Goal: Book appointment/travel/reservation

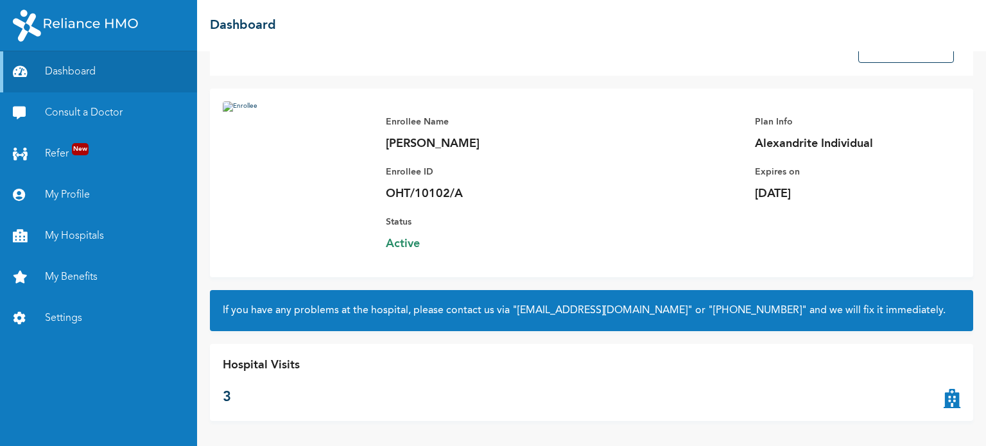
click at [944, 397] on icon at bounding box center [952, 382] width 17 height 51
click at [227, 397] on p "3" at bounding box center [261, 397] width 77 height 21
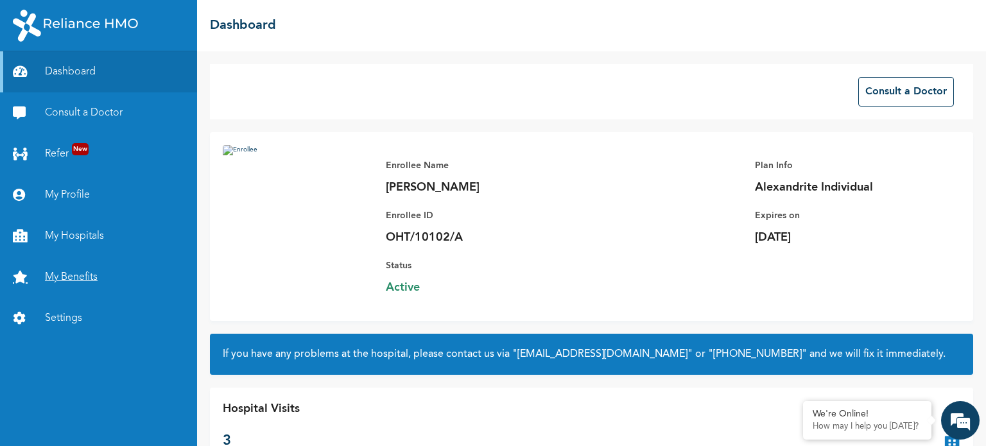
click at [72, 279] on link "My Benefits" at bounding box center [98, 277] width 197 height 41
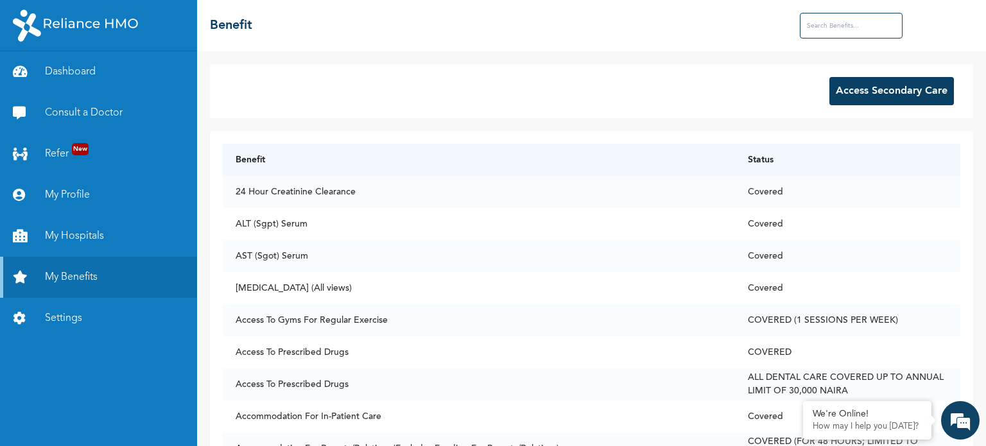
click at [854, 94] on button "Access Secondary Care" at bounding box center [891, 91] width 125 height 28
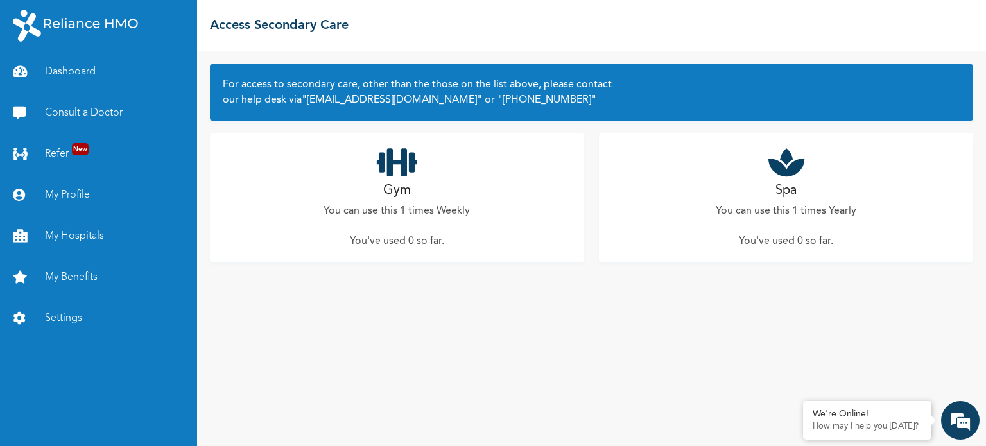
click at [799, 217] on p "You can use this 1 times Yearly" at bounding box center [786, 211] width 141 height 15
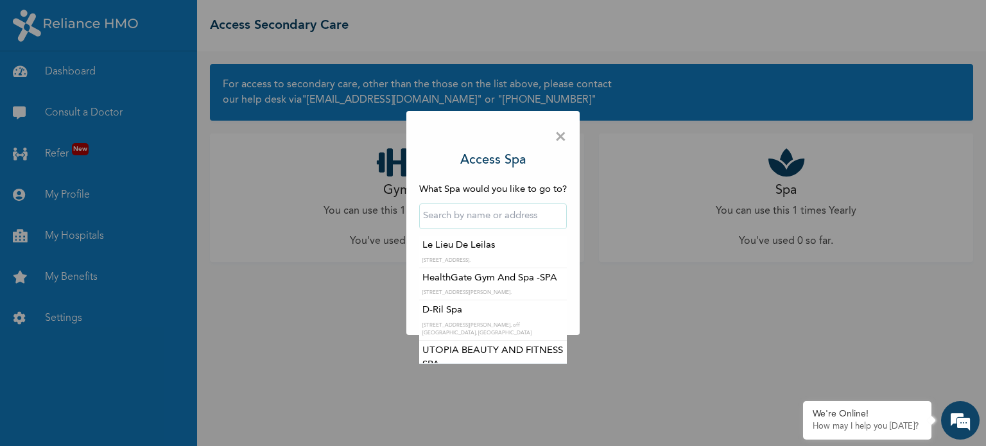
click at [496, 212] on input "text" at bounding box center [493, 217] width 148 height 26
click at [560, 140] on span "×" at bounding box center [561, 137] width 12 height 27
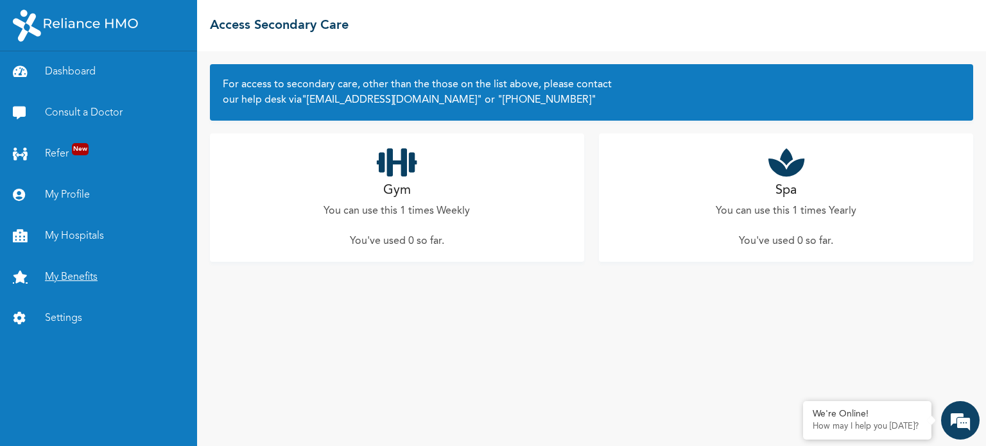
click at [76, 275] on link "My Benefits" at bounding box center [98, 277] width 197 height 41
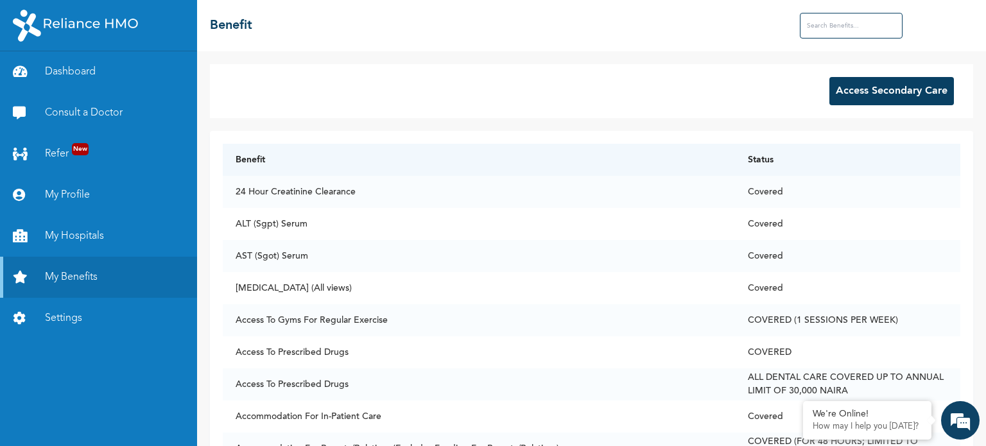
click at [831, 32] on input "text" at bounding box center [851, 26] width 103 height 26
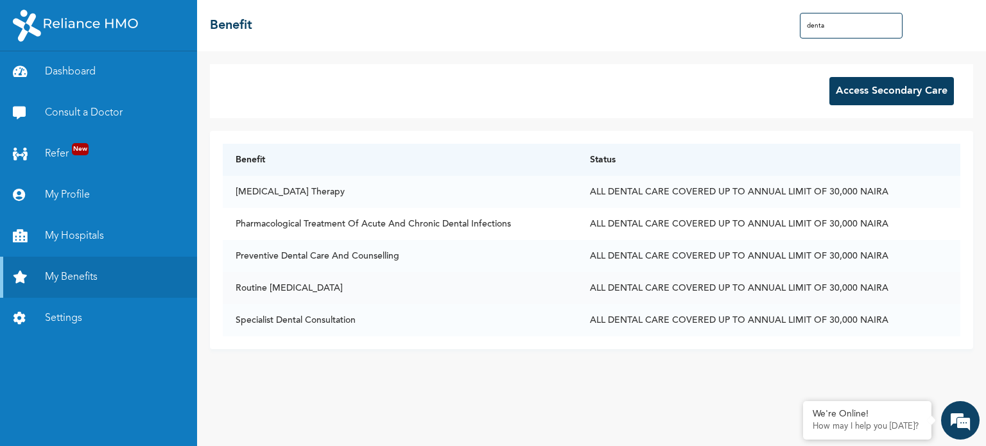
type input "denta"
click at [311, 288] on td "Routine [MEDICAL_DATA]" at bounding box center [400, 288] width 354 height 32
click at [689, 283] on td "ALL DENTAL CARE COVERED UP TO ANNUAL LIMIT OF 30,000 NAIRA" at bounding box center [768, 288] width 383 height 32
click at [959, 415] on em at bounding box center [960, 420] width 35 height 35
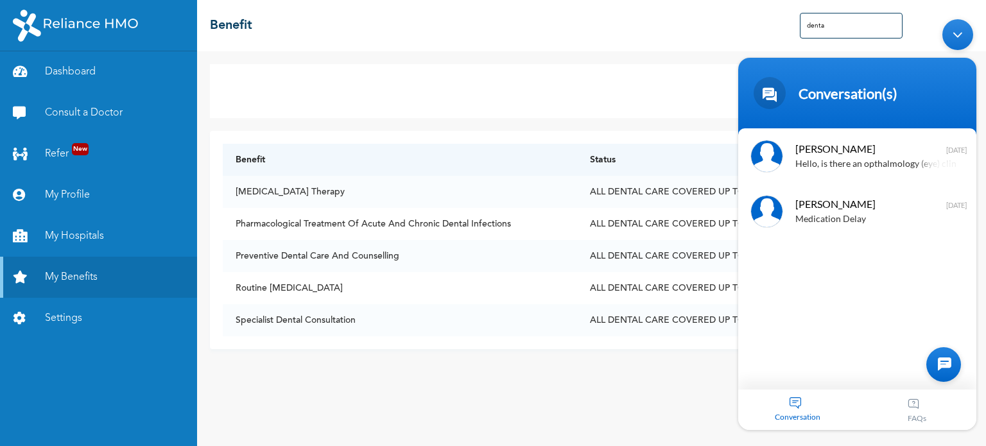
click at [942, 361] on div at bounding box center [943, 364] width 35 height 35
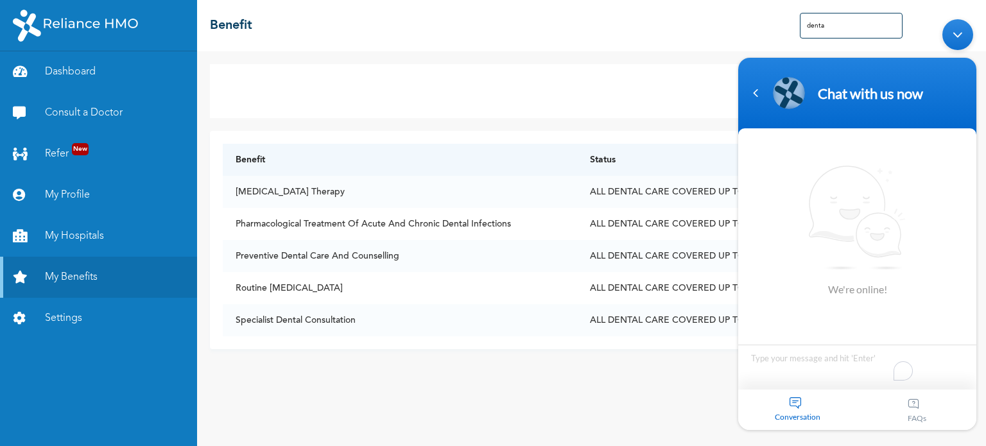
click at [840, 357] on textarea "To enrich screen reader interactions, please activate Accessibility in Grammarl…" at bounding box center [857, 366] width 238 height 45
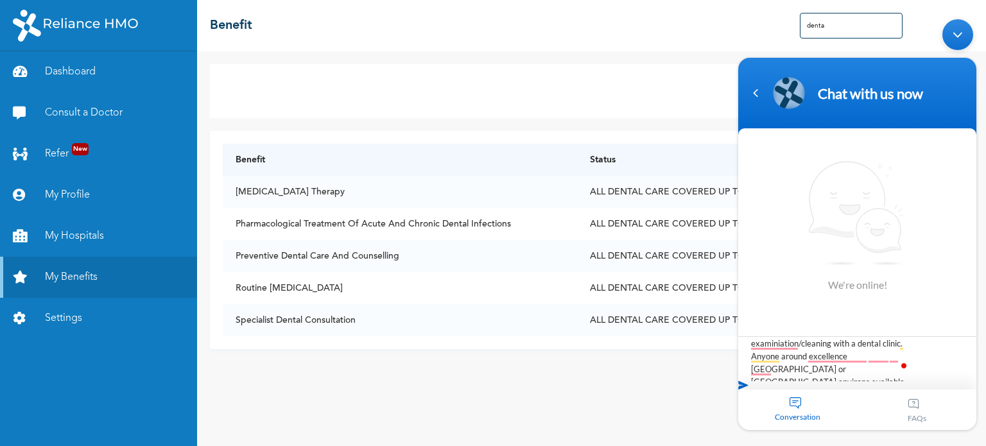
scroll to position [25, 0]
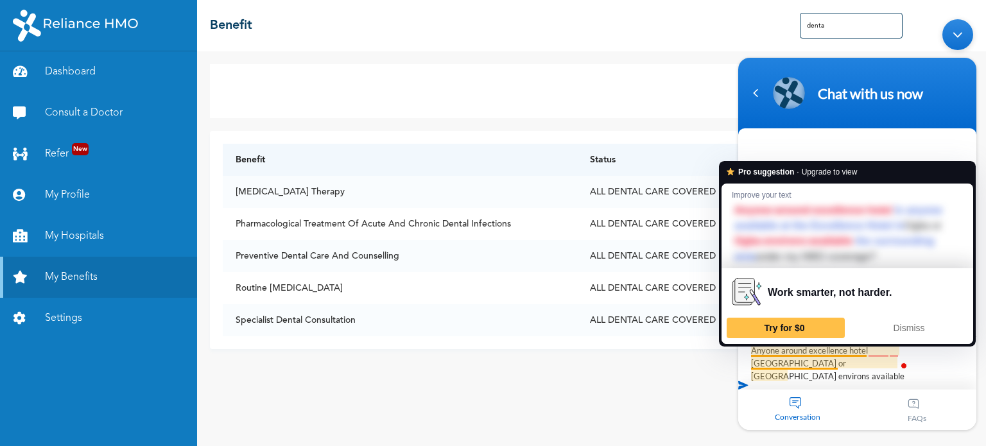
click at [810, 352] on textarea "Hi there, I want to book a routine dental examiniation/cleaning with a dental c…" at bounding box center [857, 358] width 238 height 45
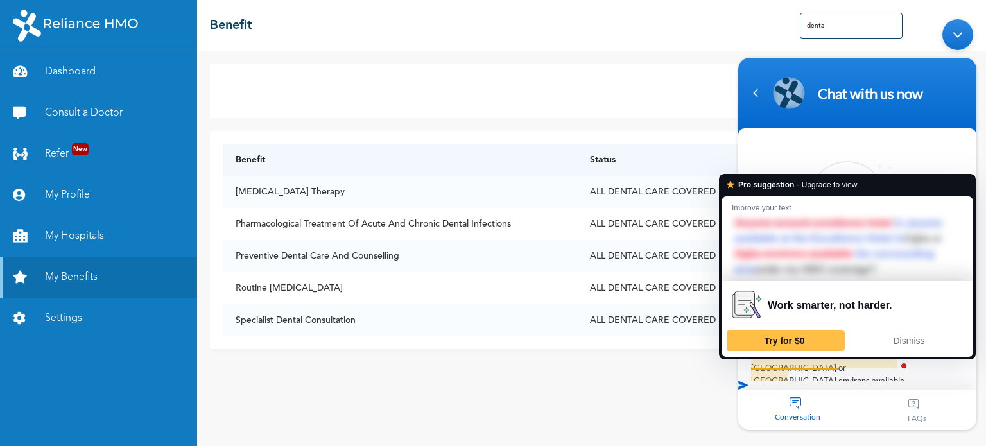
scroll to position [21, 0]
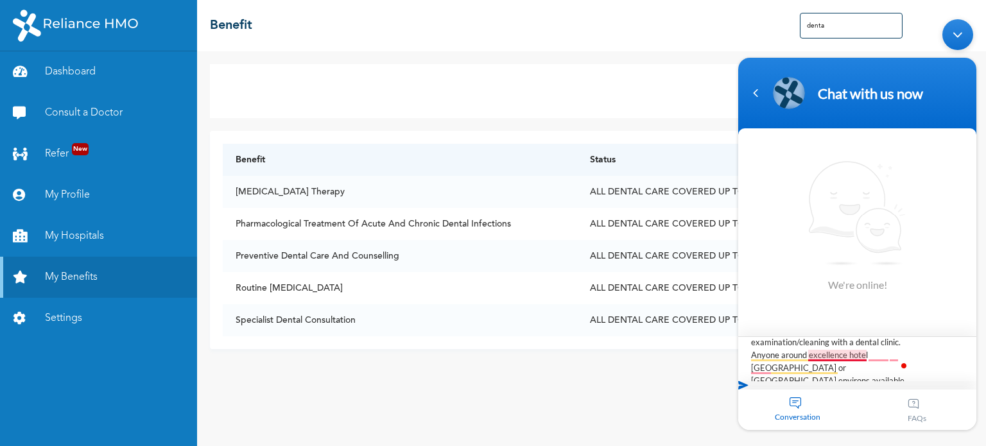
click at [832, 354] on textarea "Hi there, I want to book a routine dental examination/cleaning with a dental cl…" at bounding box center [857, 358] width 238 height 45
click at [812, 354] on textarea "Hi there, I want to book a routine dental examination/cleaning with a dental cl…" at bounding box center [857, 358] width 238 height 45
type textarea "Hi there, I want to book a routine dental examination/cleaning with a dental cl…"
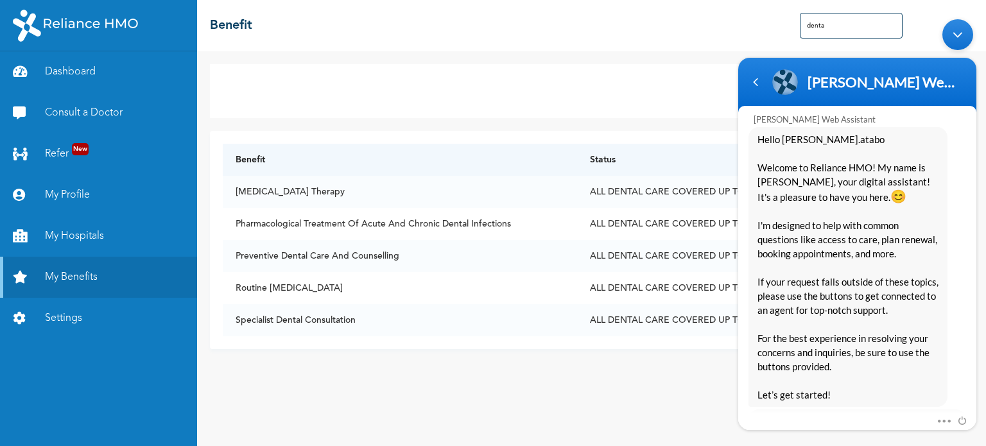
scroll to position [336, 0]
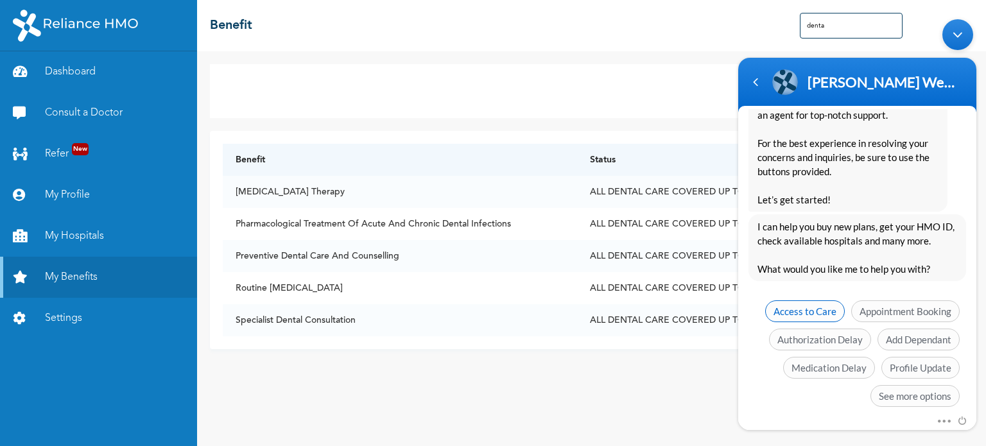
click at [827, 300] on span "Access to Care" at bounding box center [805, 311] width 80 height 22
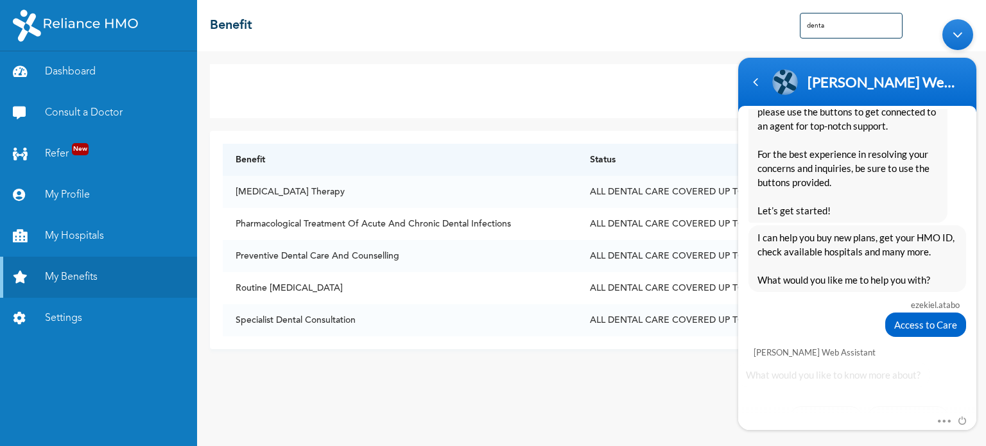
scroll to position [374, 0]
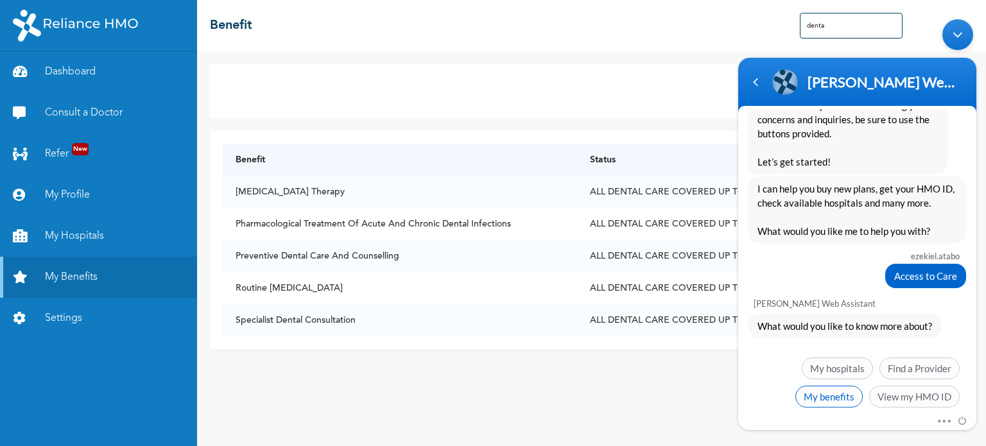
click at [841, 385] on span "My benefits" at bounding box center [828, 396] width 67 height 22
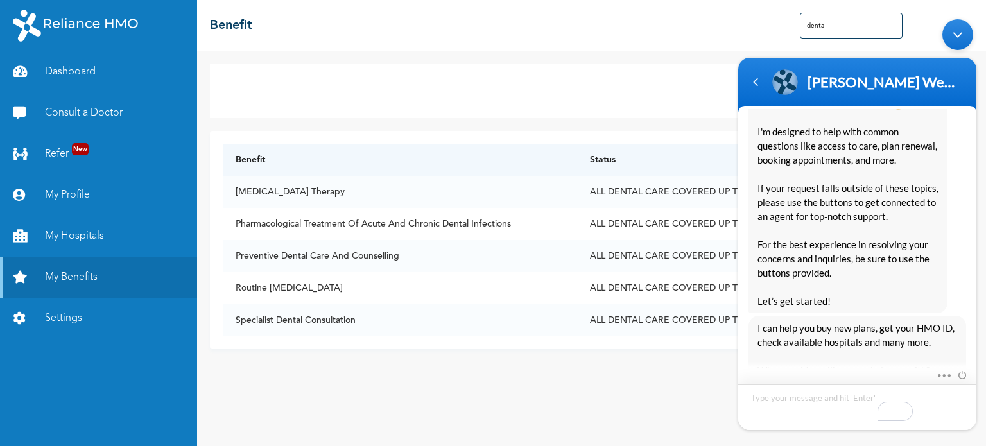
scroll to position [226, 0]
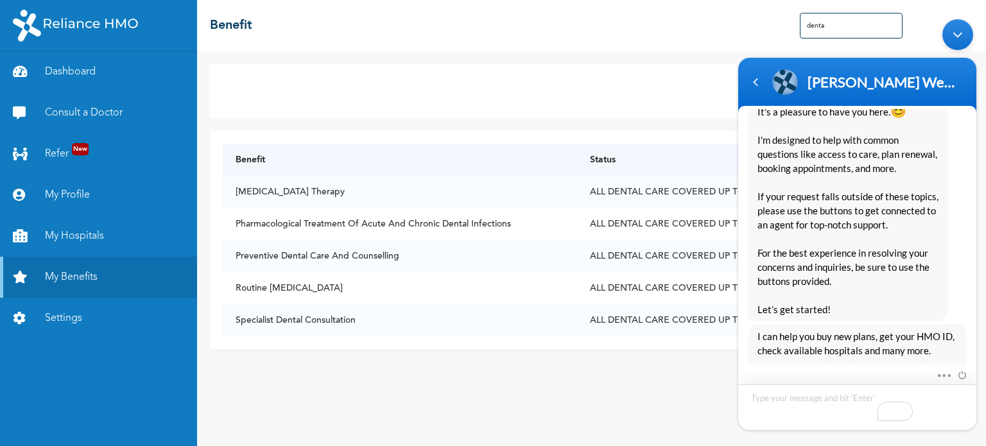
click at [804, 401] on textarea "To enrich screen reader interactions, please activate Accessibility in Grammarl…" at bounding box center [857, 407] width 238 height 46
type textarea "appointment booking"
drag, startPoint x: 973, startPoint y: 205, endPoint x: 955, endPoint y: 314, distance: 110.6
click at [955, 314] on div "ezekiel.atabo Hi there, I want to book a routine dental examination/cleaning wi…" at bounding box center [857, 384] width 238 height 984
click at [960, 358] on div "1" at bounding box center [958, 353] width 23 height 23
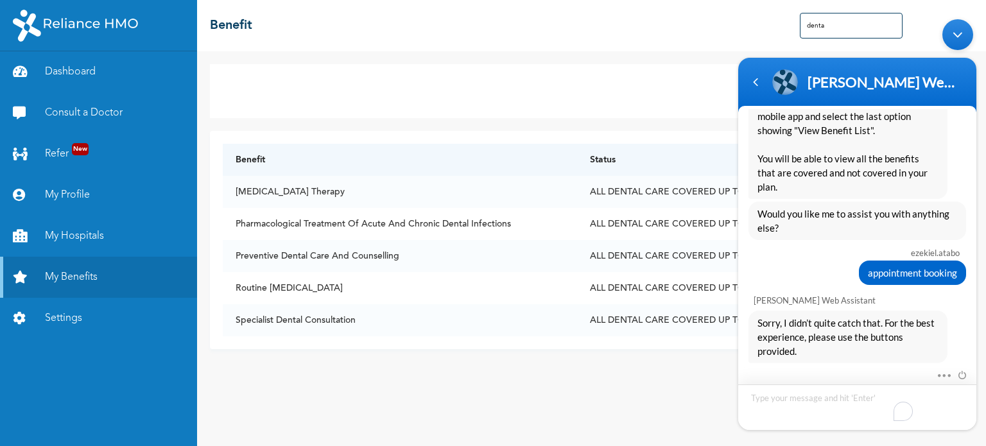
scroll to position [775, 0]
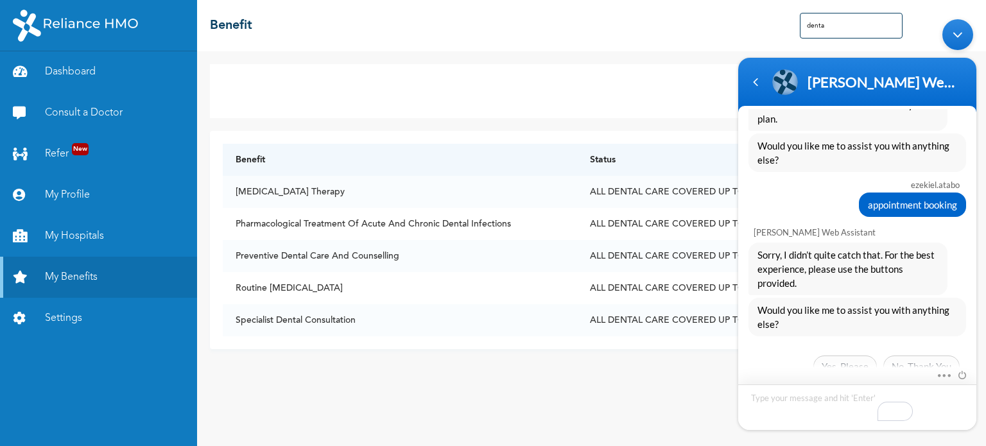
click at [825, 398] on textarea "To enrich screen reader interactions, please activate Accessibility in Grammarl…" at bounding box center [857, 407] width 238 height 46
type textarea "booking"
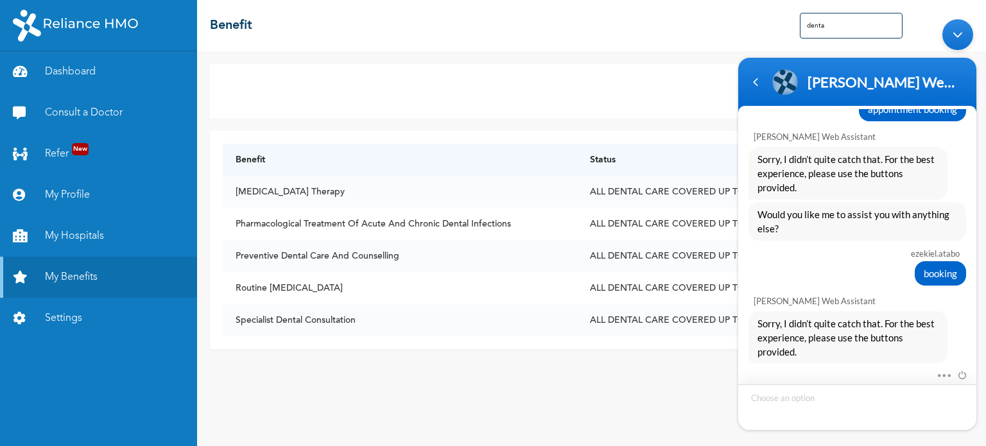
scroll to position [938, 0]
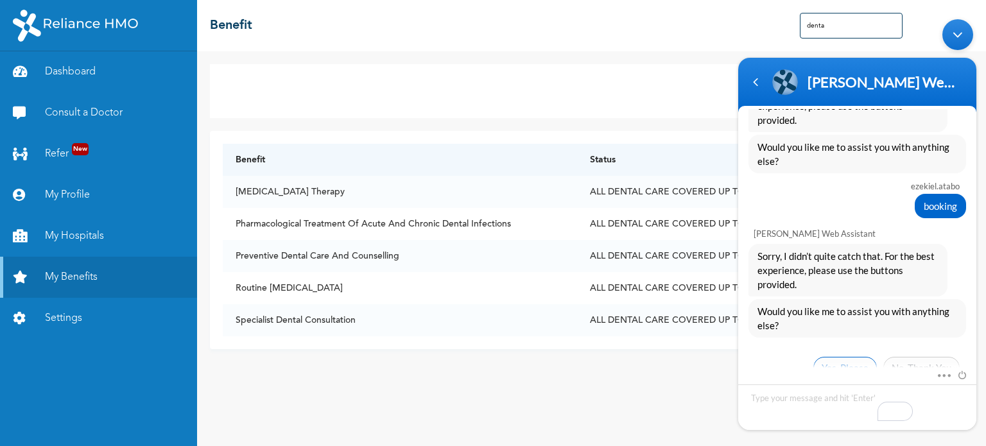
click at [838, 356] on span "Yes, Please" at bounding box center [845, 367] width 64 height 22
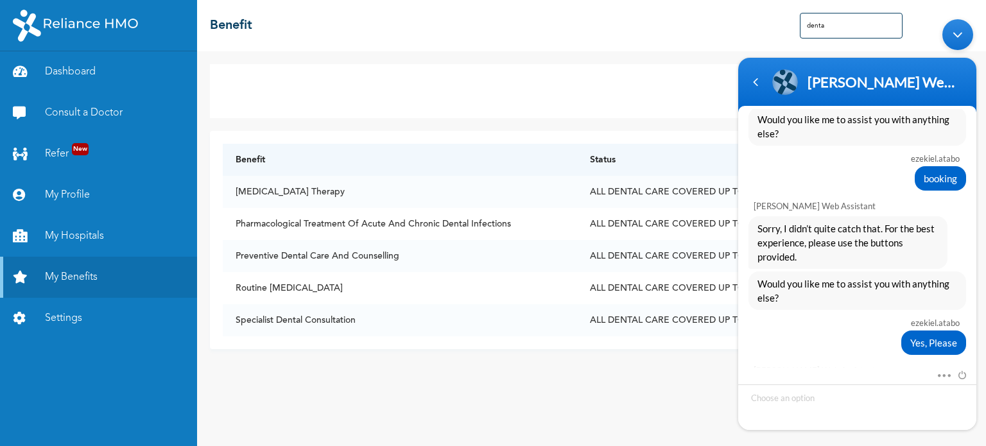
scroll to position [1070, 0]
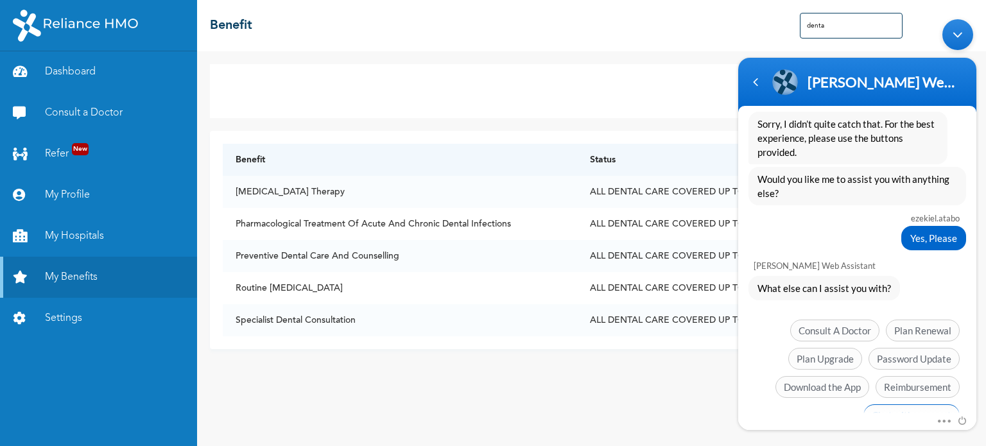
click at [915, 404] on span "Chat with an agent" at bounding box center [911, 415] width 96 height 22
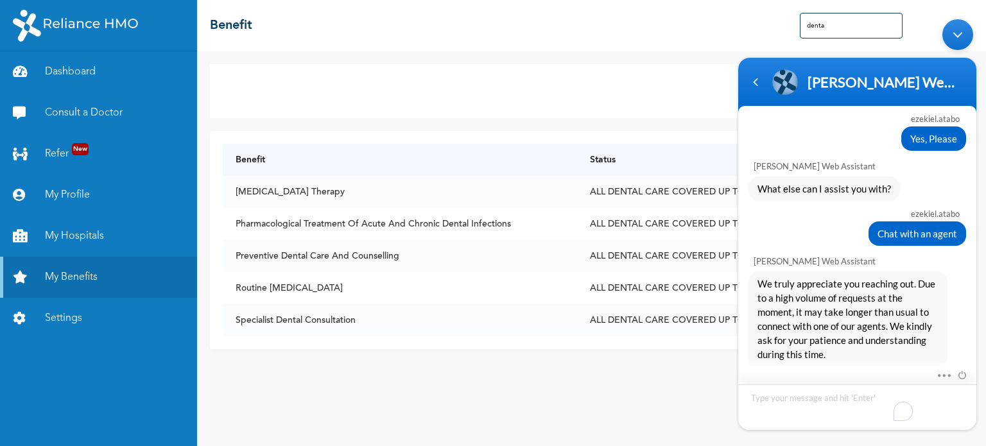
scroll to position [1266, 0]
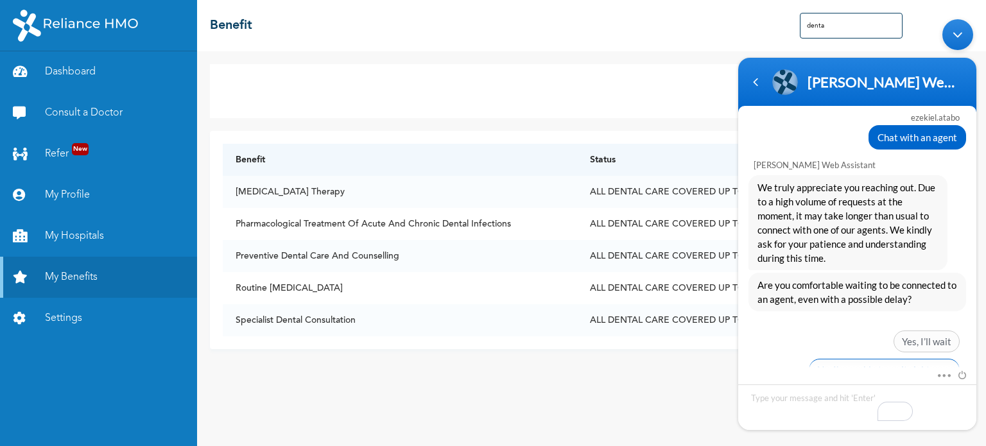
click at [926, 358] on span "No, I'm unable to wait right now." at bounding box center [884, 369] width 151 height 22
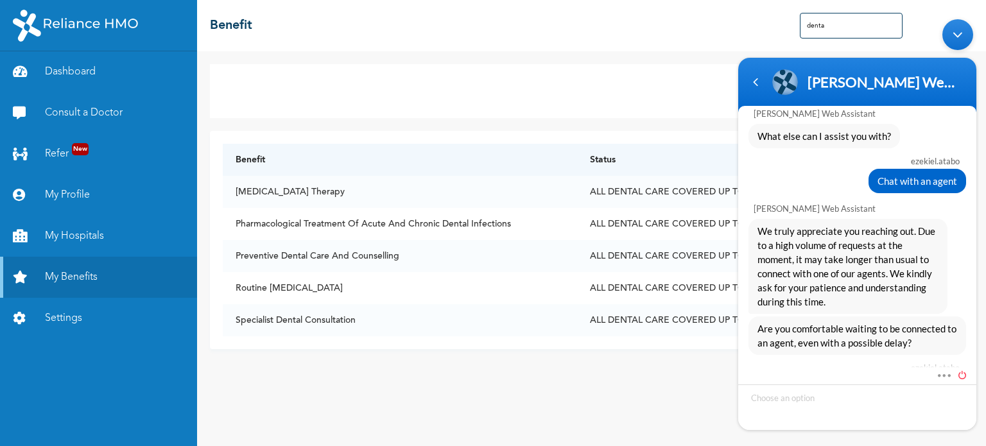
scroll to position [1356, 0]
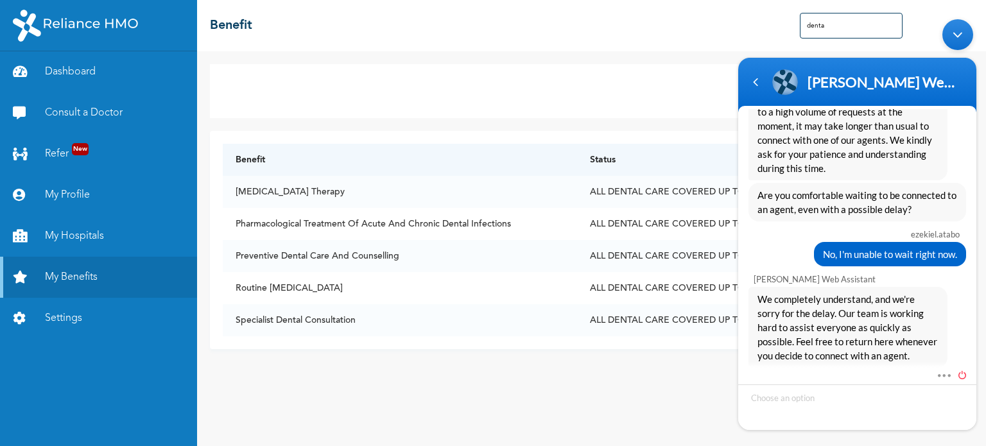
click at [961, 372] on span at bounding box center [959, 373] width 14 height 12
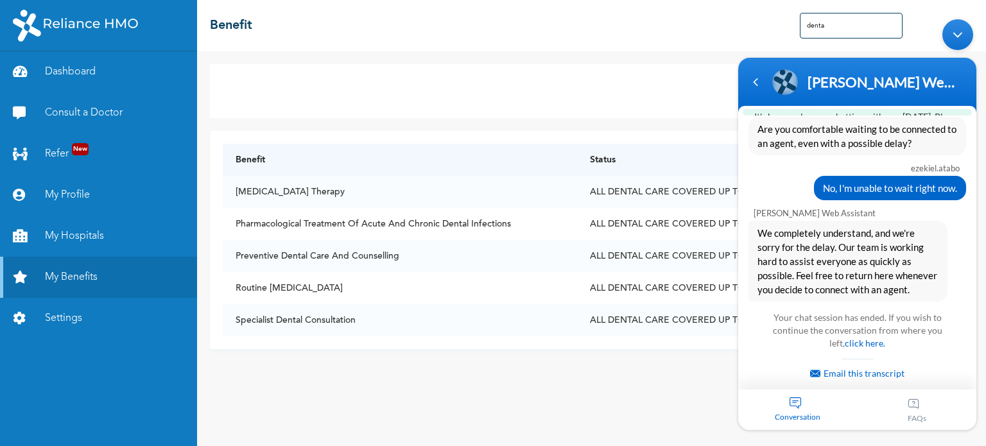
scroll to position [1588, 0]
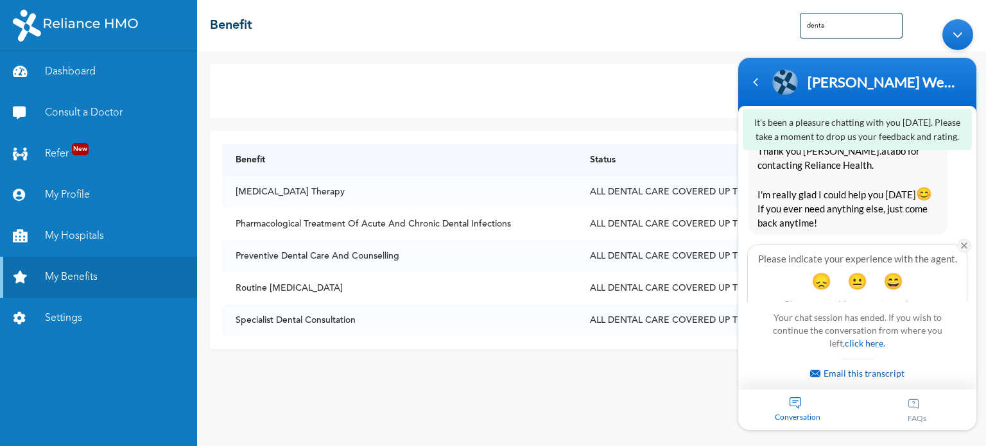
click at [964, 238] on em at bounding box center [964, 245] width 14 height 14
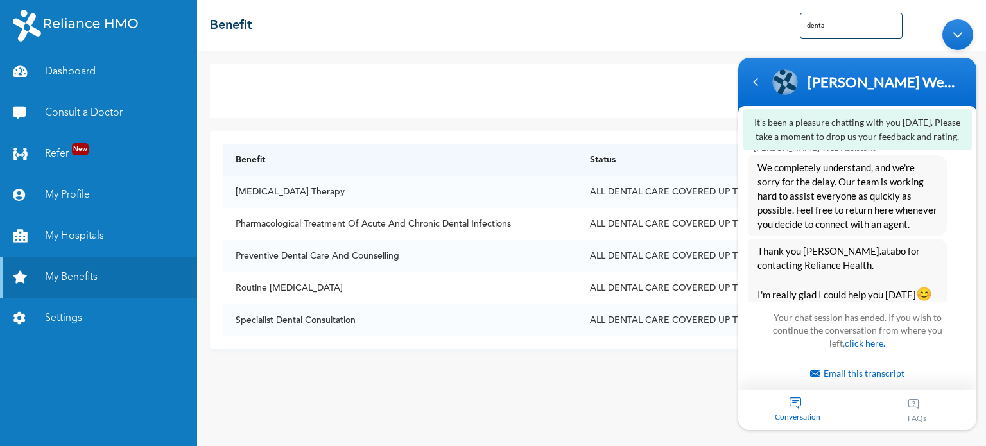
scroll to position [1487, 0]
click at [795, 404] on div "Conversation" at bounding box center [797, 409] width 119 height 40
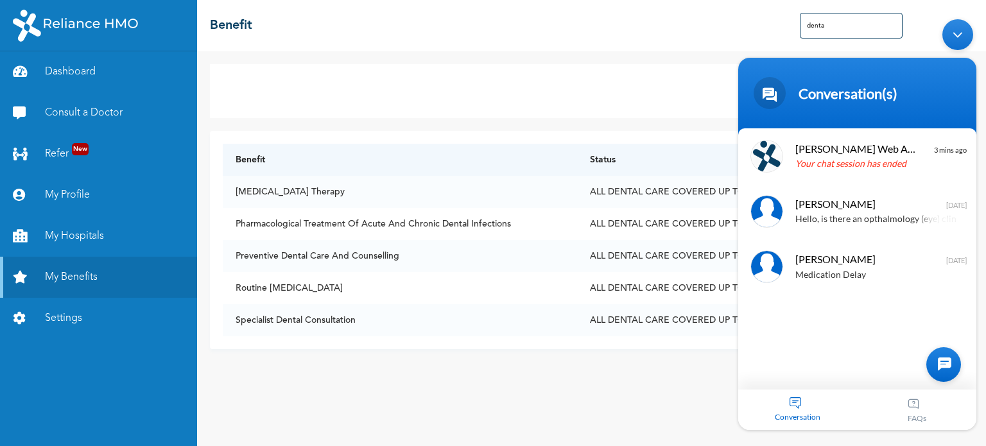
click at [934, 367] on div at bounding box center [943, 364] width 35 height 35
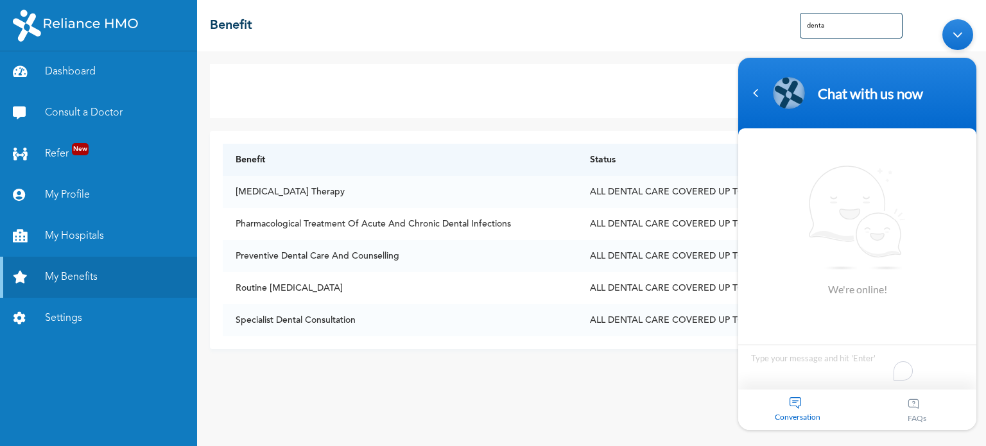
click at [878, 359] on textarea "To enrich screen reader interactions, please activate Accessibility in Grammarl…" at bounding box center [857, 366] width 238 height 45
type textarea "Hi there, I want to book a routine dental examination/cleaning with a dental cl…"
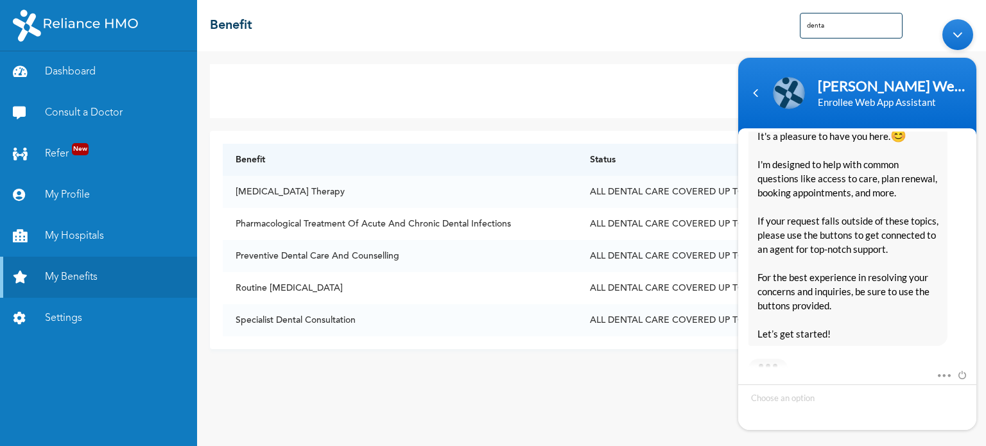
scroll to position [358, 0]
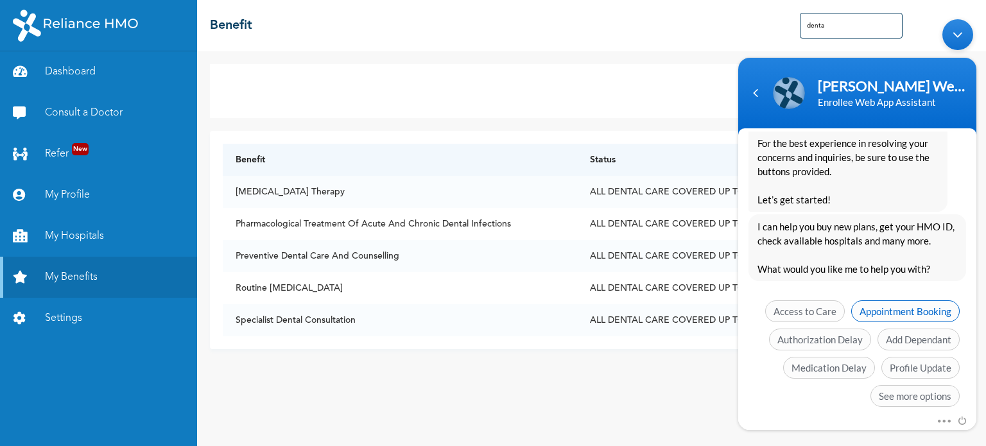
click at [927, 300] on span "Appointment Booking" at bounding box center [905, 311] width 108 height 22
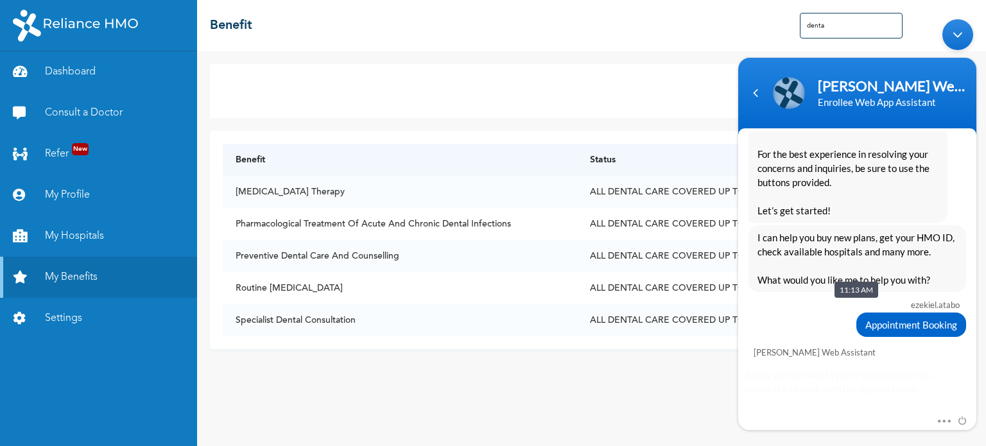
scroll to position [411, 0]
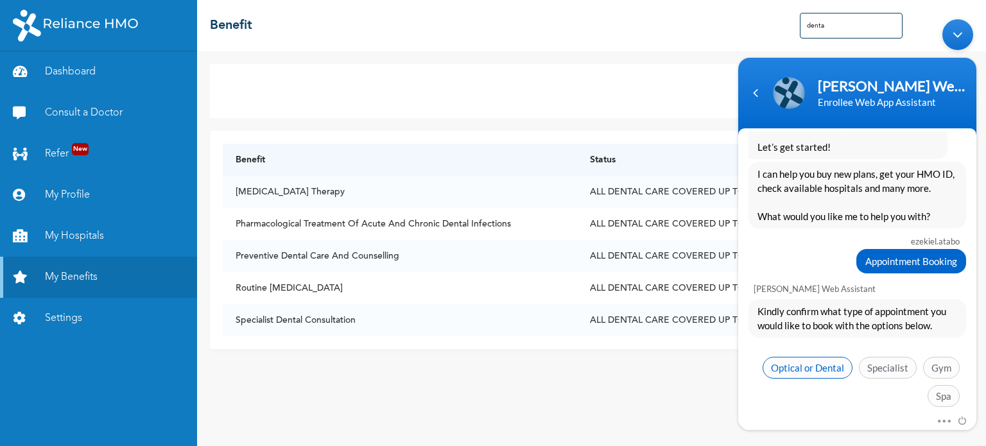
click at [820, 356] on span "Optical or Dental" at bounding box center [808, 367] width 90 height 22
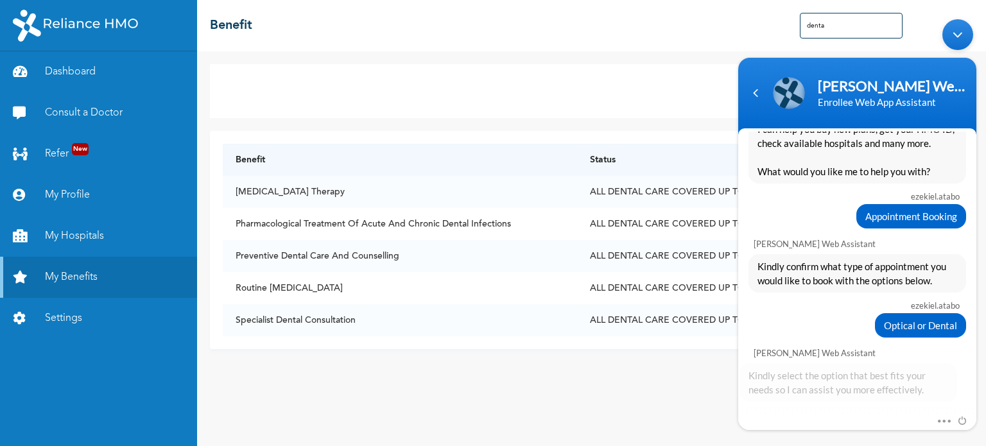
scroll to position [519, 0]
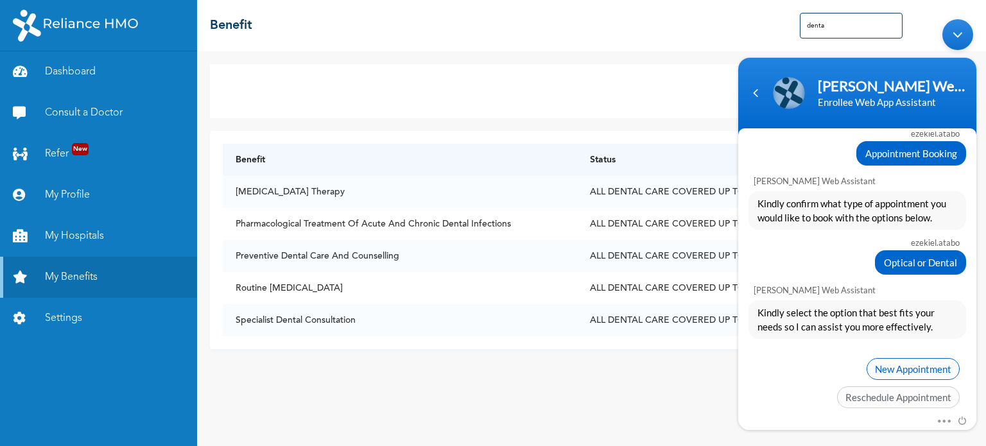
click at [938, 358] on span "New Appointment" at bounding box center [913, 369] width 93 height 22
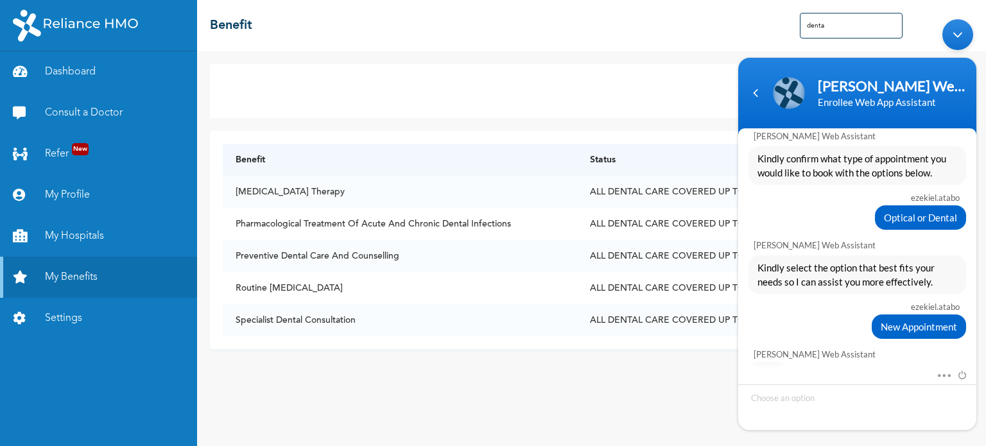
scroll to position [598, 0]
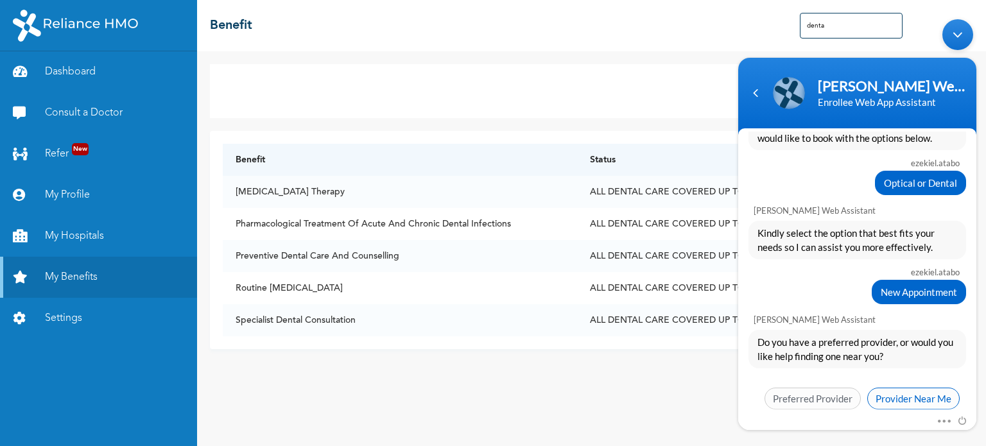
click at [898, 387] on span "Provider Near Me" at bounding box center [913, 398] width 92 height 22
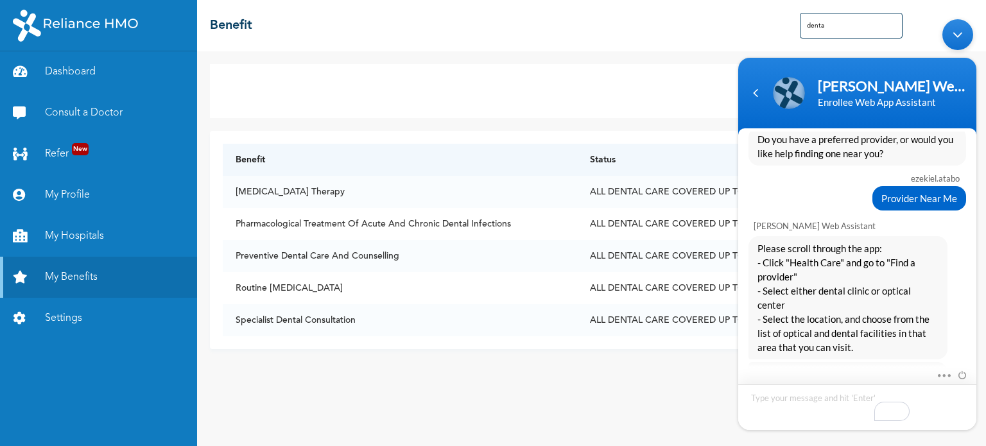
scroll to position [813, 0]
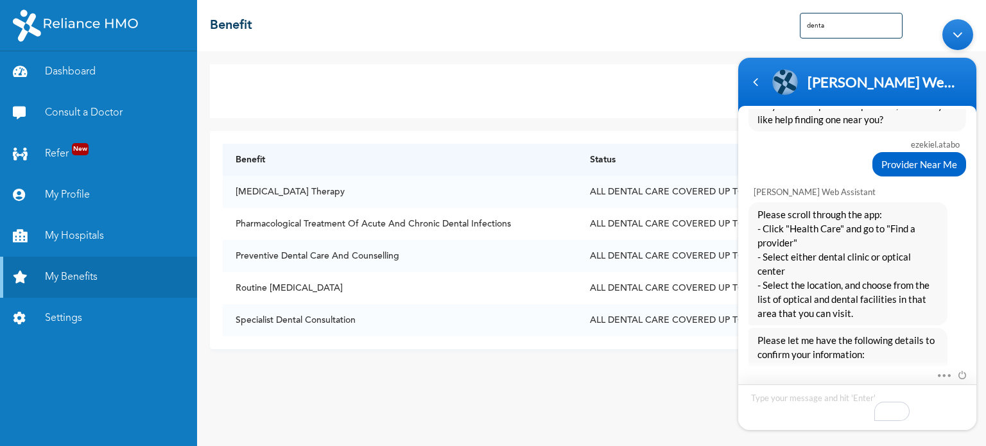
scroll to position [894, 0]
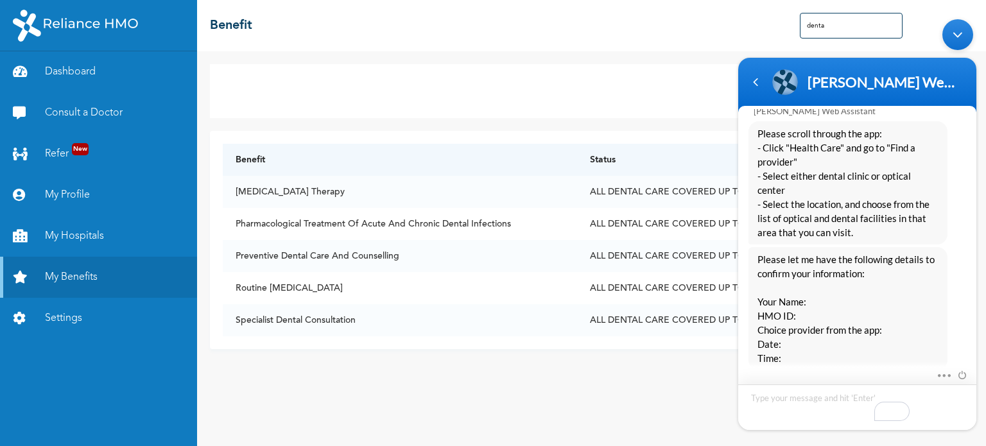
click at [781, 400] on textarea "To enrich screen reader interactions, please activate Accessibility in Grammarl…" at bounding box center [857, 407] width 238 height 46
click at [783, 401] on textarea "To enrich screen reader interactions, please activate Accessibility in Grammarl…" at bounding box center [857, 407] width 238 height 46
click at [840, 369] on textarea "HMO ID: Choice provider: Rave Dental Clinic - Ogba Date: 18th October Time: 10am" at bounding box center [857, 396] width 238 height 65
type textarea "HMO ID: OHT/10102/A Choice provider: Rave Dental Clinic - Ogba Date: 18th Octob…"
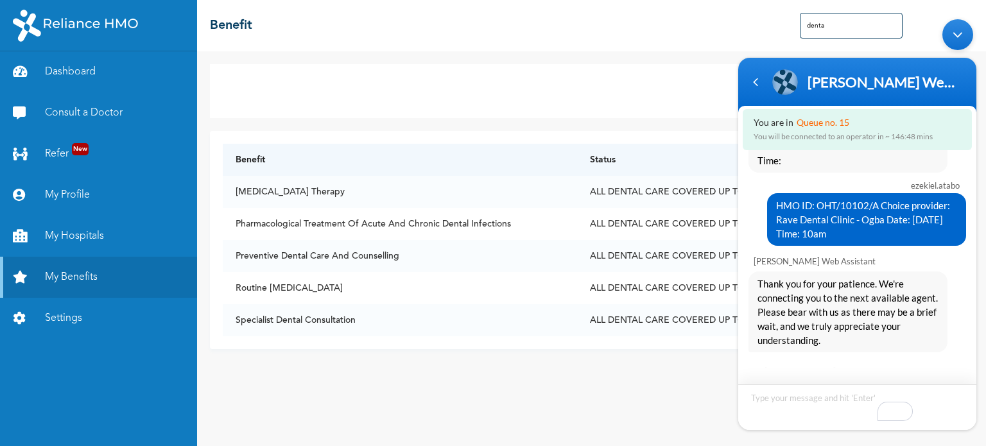
scroll to position [1163, 0]
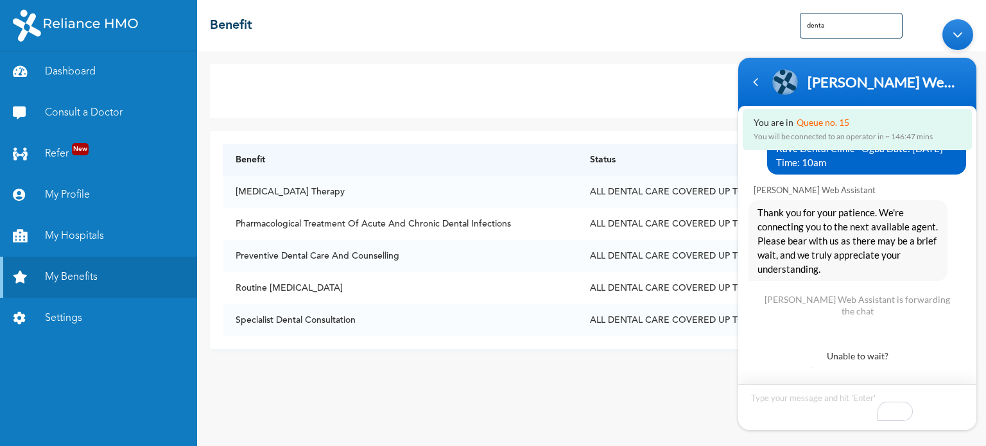
click at [803, 399] on textarea "To enrich screen reader interactions, please activate Accessibility in Grammarl…" at bounding box center [857, 407] width 238 height 46
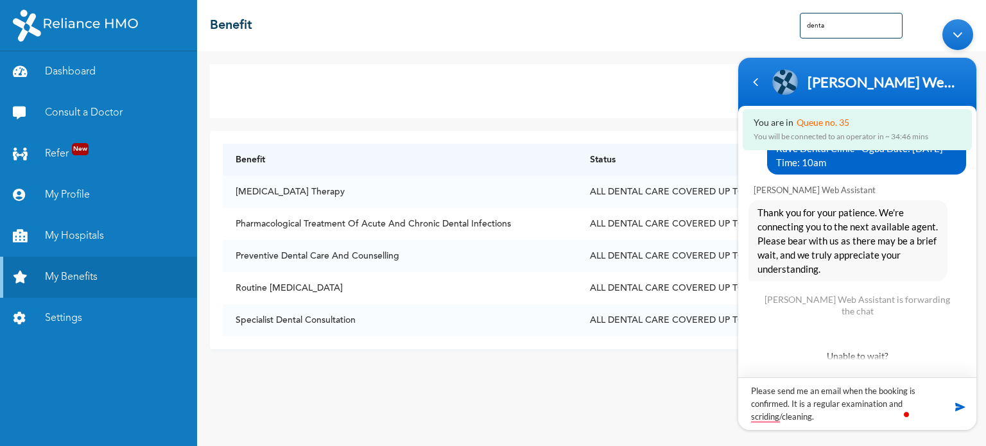
click at [807, 418] on textarea "Please send me an email when the booking is confirmed. It is a regular examinat…" at bounding box center [857, 403] width 238 height 53
click at [808, 418] on textarea "Please send me an email when the booking is confirmed. It is a regular examinat…" at bounding box center [857, 403] width 238 height 53
click at [827, 415] on textarea "Please send me an email when the booking is confirmed. It is a regular examinat…" at bounding box center [857, 403] width 238 height 53
type textarea "Please send me an email when the booking is confirmed: ezekiel.atabo@hugotech.c…"
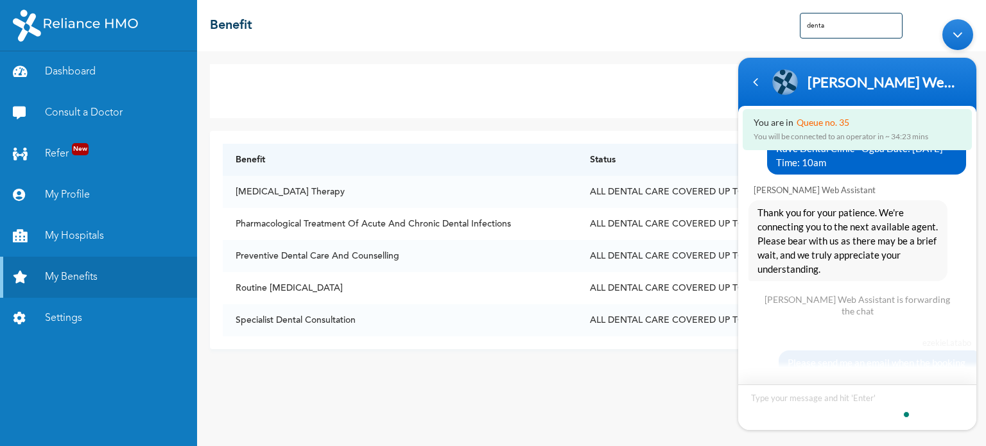
scroll to position [1249, 0]
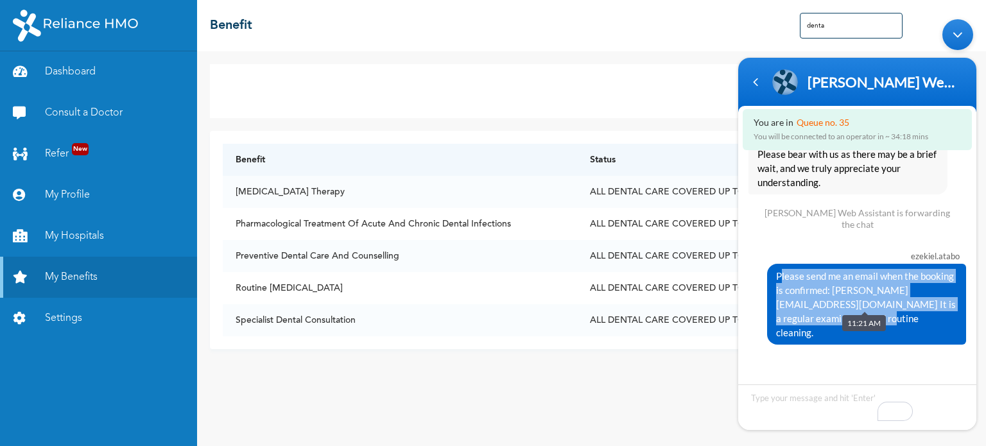
drag, startPoint x: 813, startPoint y: 295, endPoint x: 776, endPoint y: 257, distance: 53.1
click at [776, 268] on span "Please send me an email when the booking is confirmed: ezekiel.atabo@hugotech.c…" at bounding box center [866, 303] width 181 height 71
copy span "Please send me an email when the booking is confirmed: ezekiel.atabo@hugotech.c…"
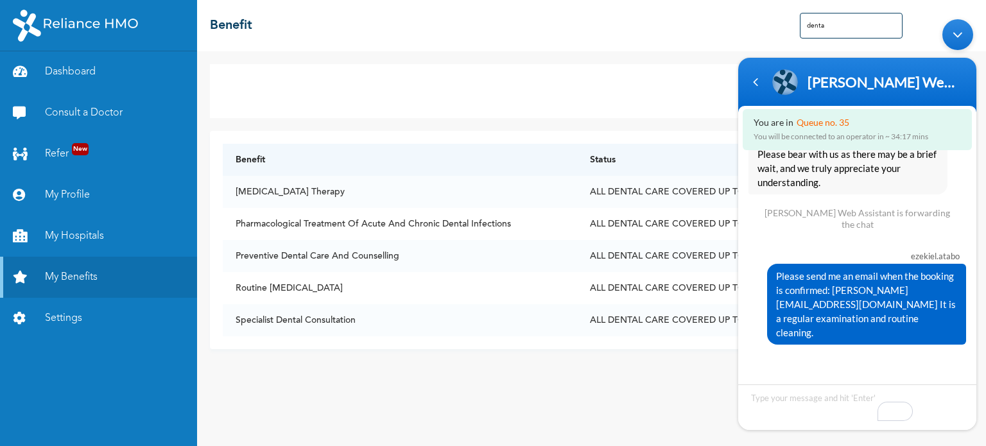
click at [883, 377] on span "Please leave us a message" at bounding box center [859, 384] width 211 height 14
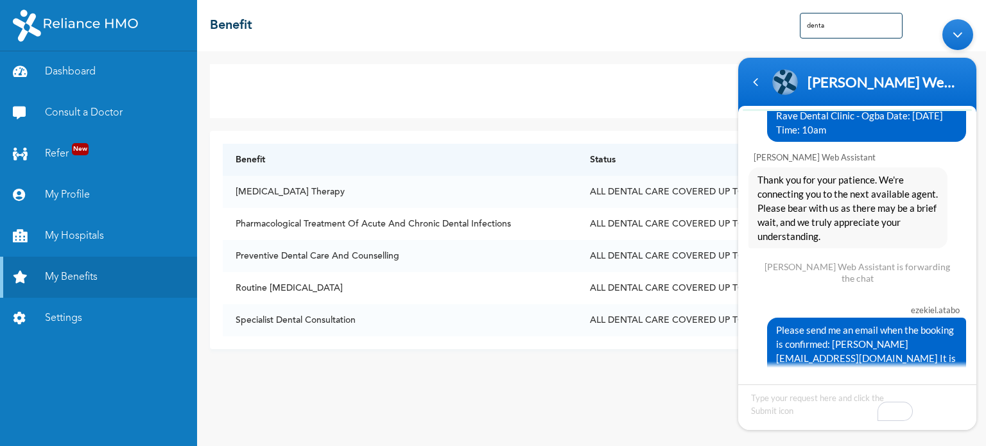
scroll to position [1244, 0]
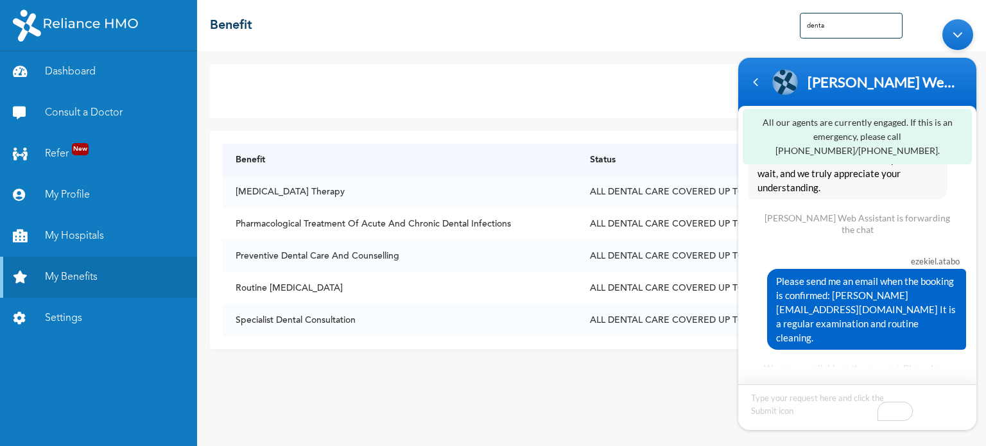
click at [802, 400] on textarea "To enrich screen reader interactions, please activate Accessibility in Grammarl…" at bounding box center [857, 407] width 238 height 46
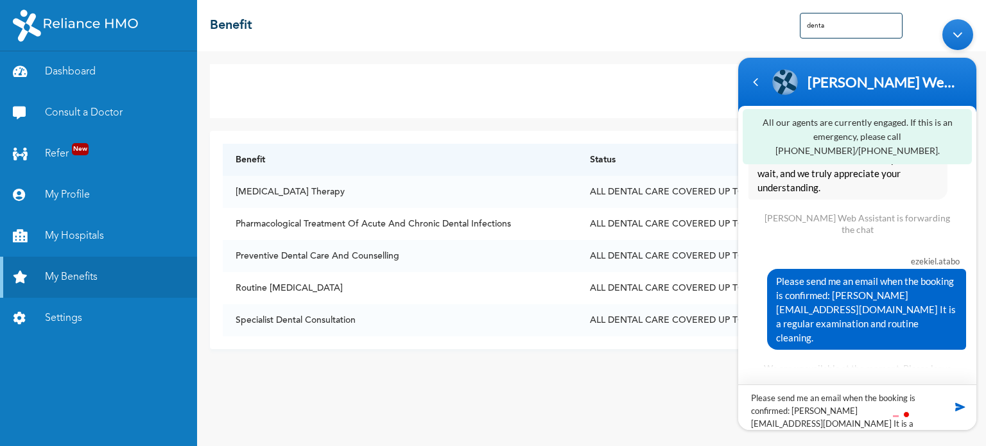
scroll to position [12, 0]
type textarea "Please send me an email when the booking is confirmed: ezekiel.atabo@hugotech.c…"
click at [959, 404] on span at bounding box center [960, 406] width 13 height 13
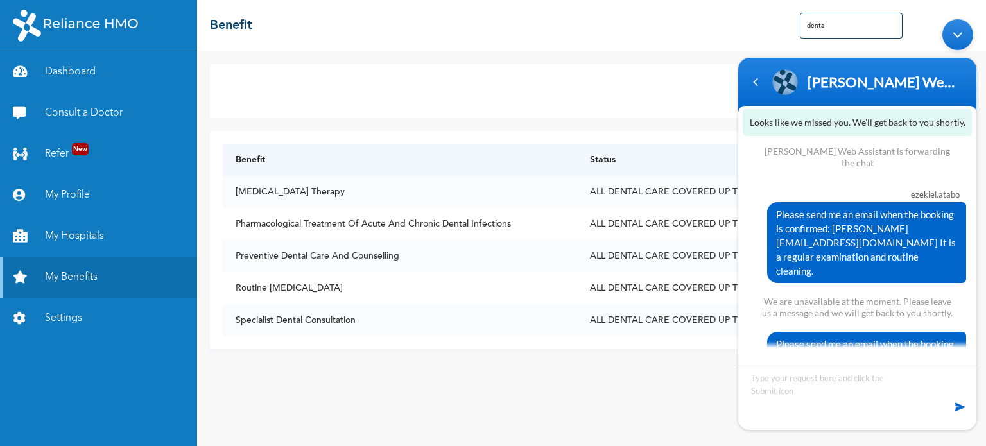
scroll to position [1330, 0]
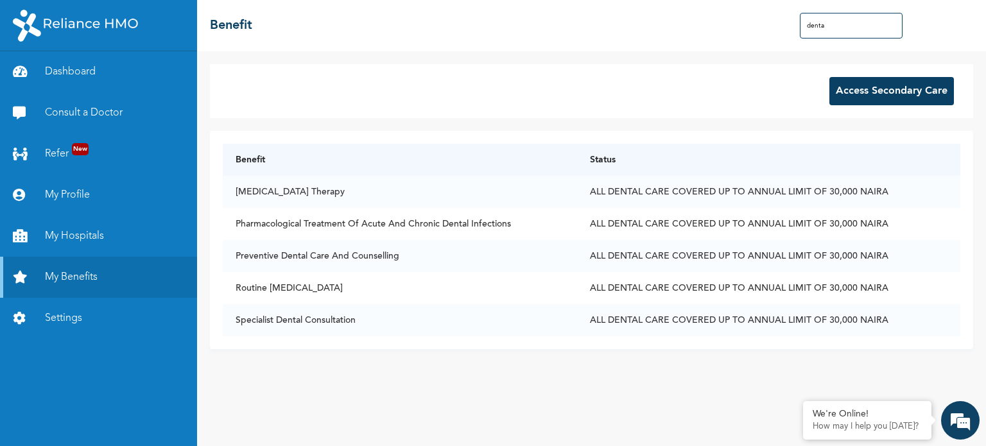
click at [756, 87] on div "Access Secondary Care" at bounding box center [591, 91] width 763 height 54
click at [961, 417] on em at bounding box center [960, 420] width 35 height 35
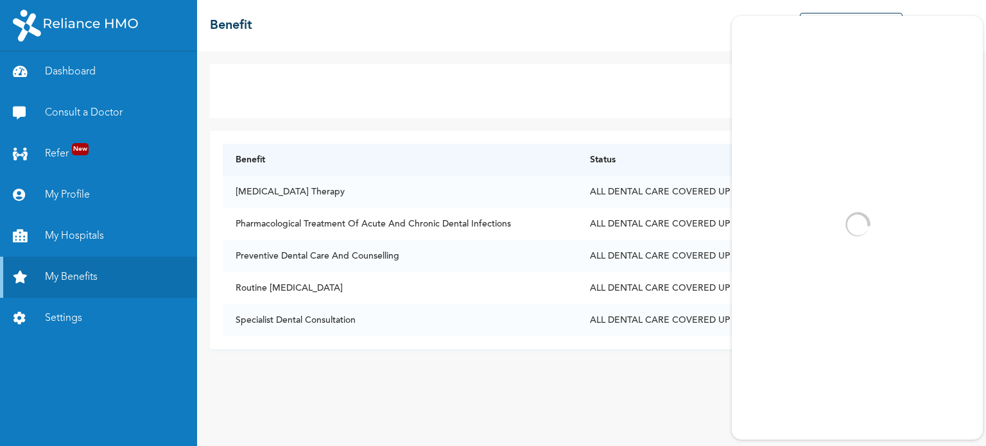
scroll to position [0, 0]
